Goal: Register for event/course

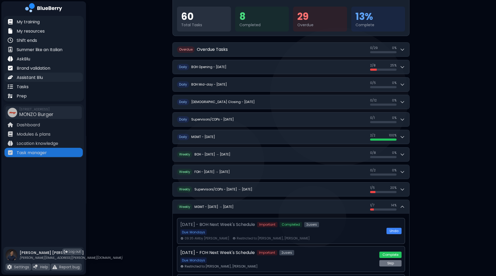
scroll to position [62, 0]
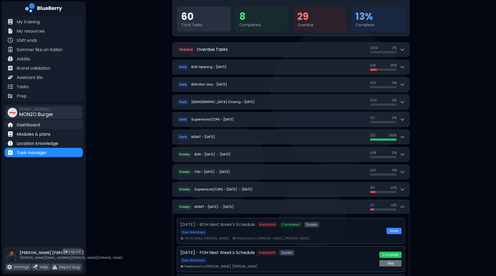
click at [33, 124] on p "Dashboard" at bounding box center [28, 125] width 23 height 6
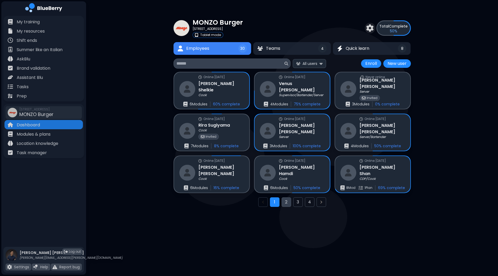
click at [289, 201] on button "2" at bounding box center [286, 202] width 10 height 10
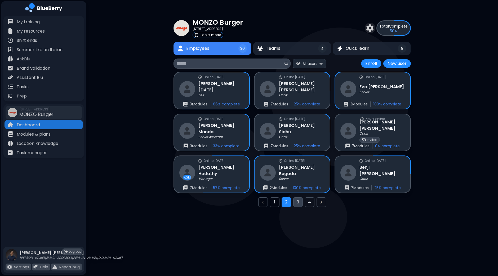
click at [299, 203] on button "3" at bounding box center [298, 202] width 10 height 10
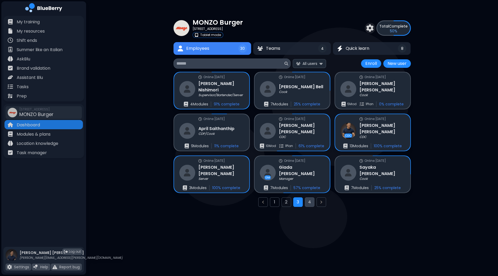
click at [310, 201] on button "4" at bounding box center [310, 202] width 10 height 10
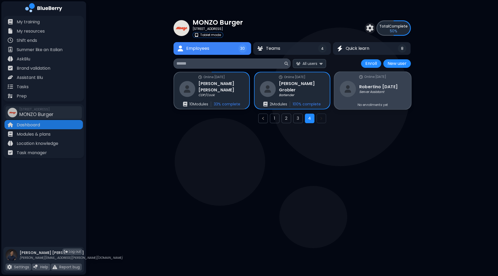
click at [396, 86] on h3 "[PERSON_NAME][DATE]" at bounding box center [378, 86] width 38 height 6
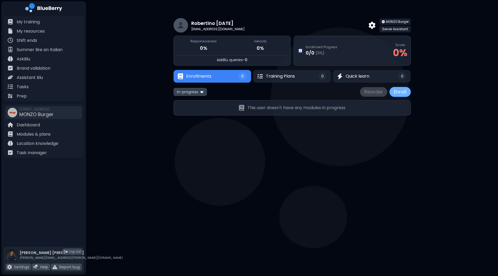
click at [402, 91] on button "Enroll" at bounding box center [399, 92] width 21 height 10
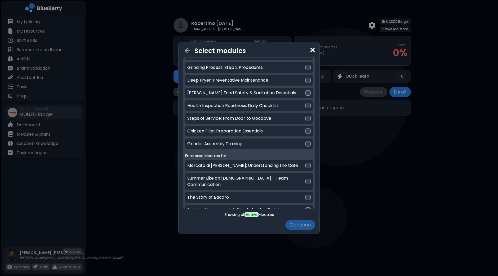
scroll to position [146, 0]
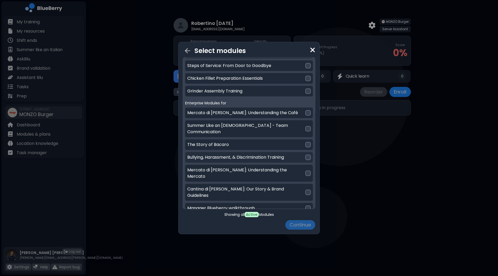
click at [305, 155] on div at bounding box center [307, 157] width 5 height 5
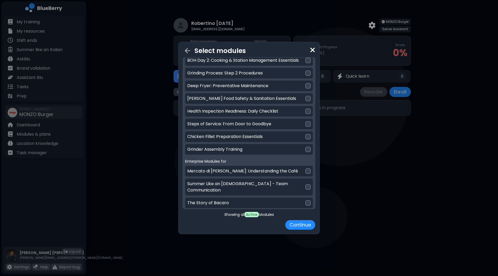
scroll to position [79, 0]
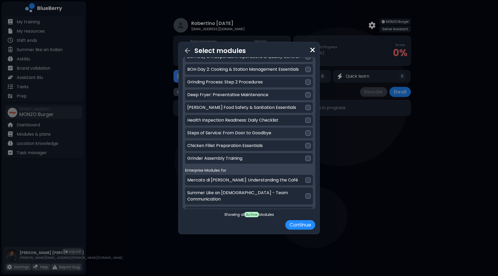
click at [307, 133] on div at bounding box center [307, 132] width 5 height 5
drag, startPoint x: 316, startPoint y: 135, endPoint x: 316, endPoint y: 126, distance: 8.5
click at [316, 126] on div "Select modules Location Modules for MONZO Burger Ice Machine: Cleaning & Mainte…" at bounding box center [248, 138] width 141 height 192
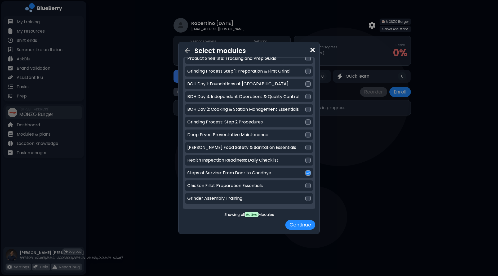
scroll to position [38, 0]
click at [305, 147] on div at bounding box center [307, 148] width 5 height 5
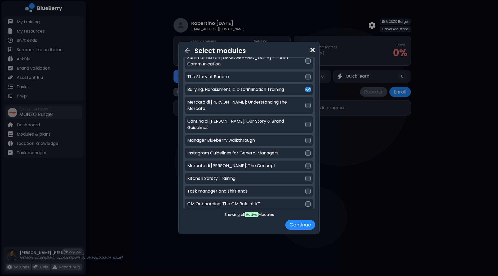
scroll to position [219, 0]
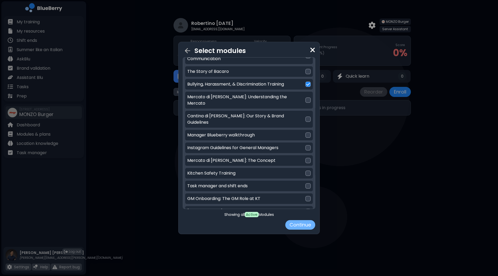
click at [301, 227] on button "Continue" at bounding box center [300, 225] width 30 height 10
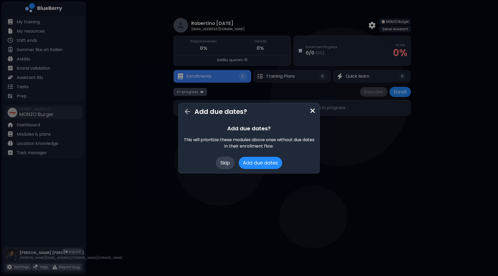
click at [226, 161] on button "Skip" at bounding box center [225, 163] width 19 height 12
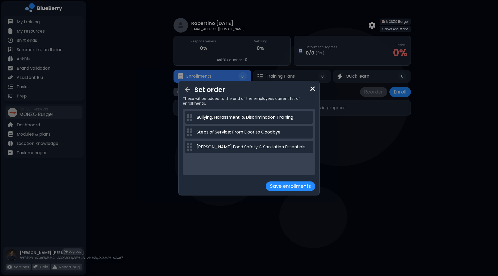
click at [295, 187] on button "Save enrollments" at bounding box center [291, 186] width 50 height 10
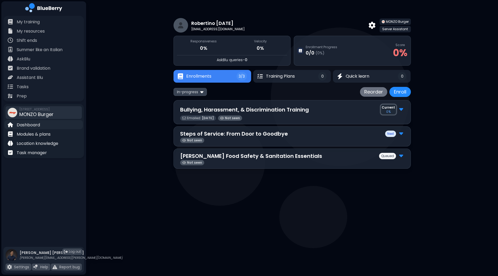
click at [32, 125] on p "Dashboard" at bounding box center [28, 125] width 23 height 6
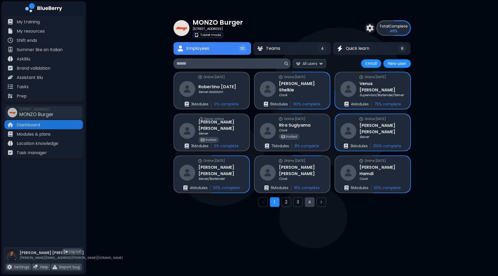
click at [311, 203] on button "4" at bounding box center [310, 202] width 10 height 10
